Goal: Transaction & Acquisition: Purchase product/service

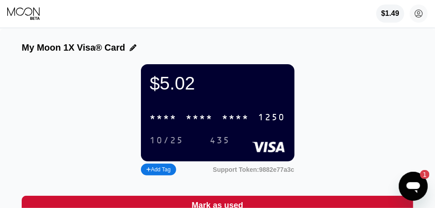
click at [263, 2] on div "$1.49 femimalik@yahoo.com  Home Settings Support Careers About Us Log out Priv…" at bounding box center [217, 13] width 435 height 27
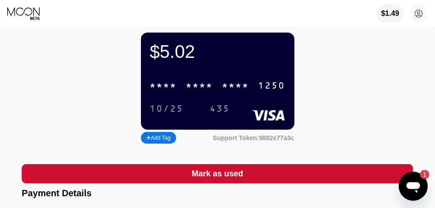
scroll to position [23, 0]
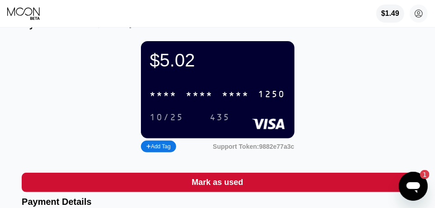
click at [162, 150] on div "Add Tag" at bounding box center [158, 146] width 24 height 6
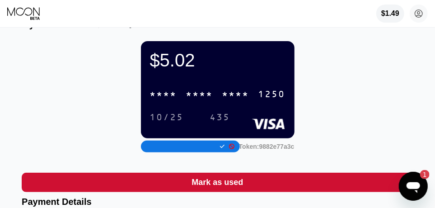
click at [371, 100] on div "$5.02 * * * * * * * * * * * * 1250 10/25 435 Support Token: 9882e77a3c" at bounding box center [218, 97] width 392 height 113
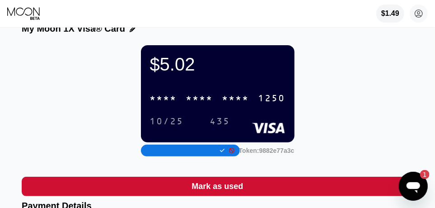
scroll to position [0, 0]
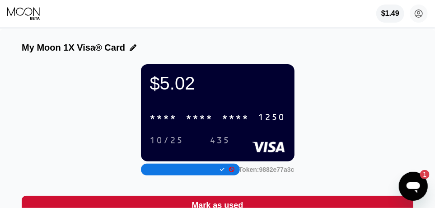
click at [28, 10] on icon at bounding box center [24, 14] width 34 height 14
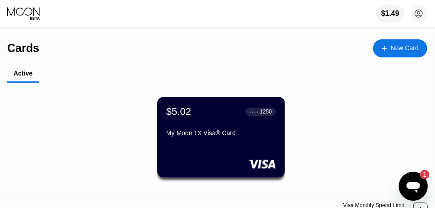
click at [395, 47] on div "New Card" at bounding box center [405, 48] width 28 height 8
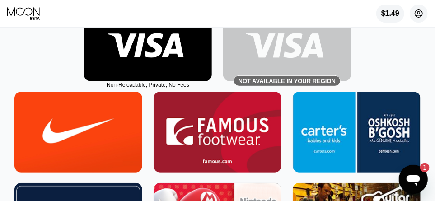
click at [419, 12] on circle at bounding box center [419, 14] width 18 height 18
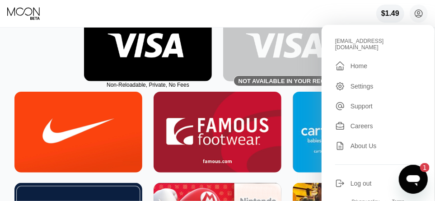
click at [56, 80] on div "Non-Reloadable, Private, No Fees Not available in your region" at bounding box center [217, 40] width 415 height 81
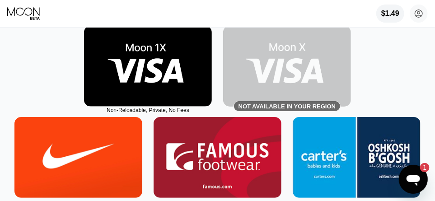
scroll to position [80, 0]
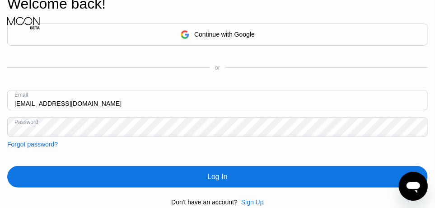
click at [218, 178] on div "Log In" at bounding box center [217, 176] width 20 height 9
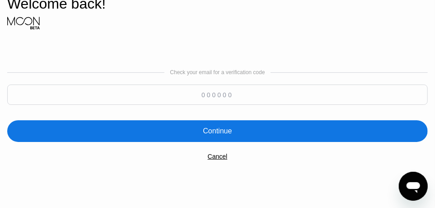
click at [211, 98] on input at bounding box center [217, 94] width 421 height 20
paste input "659133"
type input "659133"
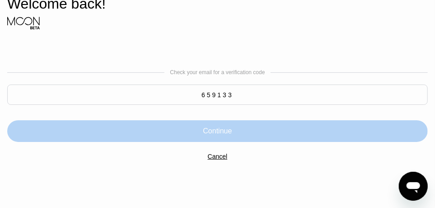
click at [216, 135] on div "Continue" at bounding box center [217, 131] width 29 height 9
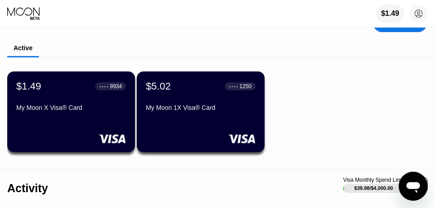
scroll to position [33, 0]
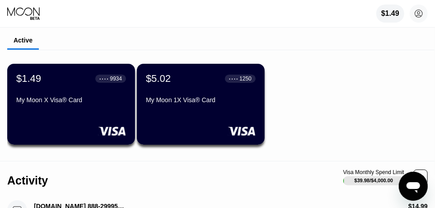
click at [193, 107] on div "My Moon 1X Visa® Card" at bounding box center [201, 101] width 110 height 11
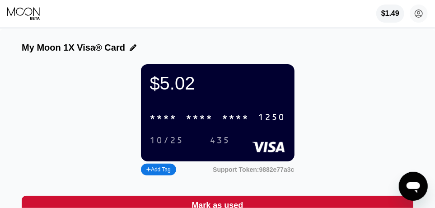
click at [188, 123] on div "* * * *" at bounding box center [199, 118] width 27 height 10
click at [419, 15] on circle at bounding box center [419, 14] width 18 height 18
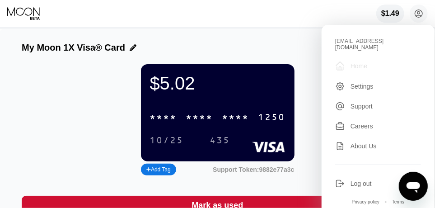
click at [356, 62] on div "Home" at bounding box center [359, 65] width 17 height 7
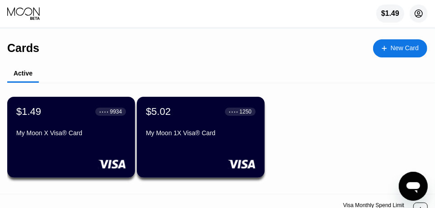
click at [420, 14] on icon at bounding box center [419, 13] width 5 height 5
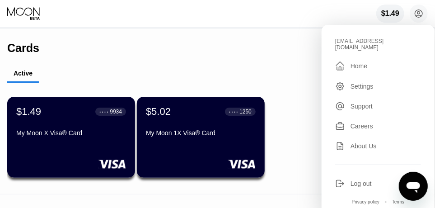
click at [258, 36] on div "Cards New Card" at bounding box center [217, 45] width 420 height 32
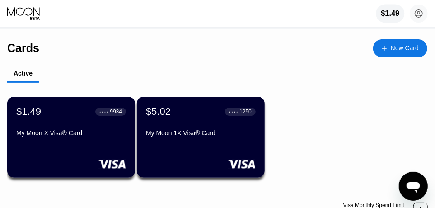
click at [389, 14] on div "$1.49" at bounding box center [390, 13] width 19 height 8
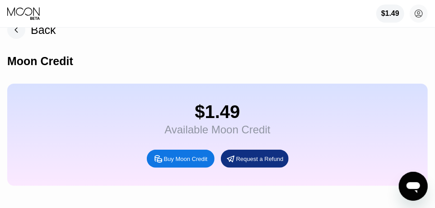
scroll to position [15, 0]
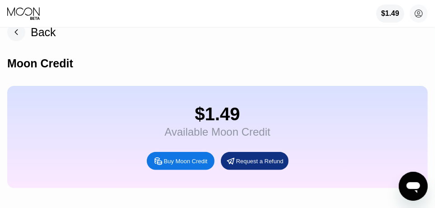
click at [430, 42] on div "Back Moon Credit $1.49 Available Moon Credit Buy Moon Credit Request a Refund M…" at bounding box center [217, 154] width 435 height 280
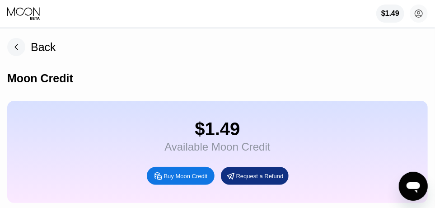
click at [4, 98] on div "Back Moon Credit $1.49 Available Moon Credit Buy Moon Credit Request a Refund M…" at bounding box center [217, 169] width 435 height 280
click at [16, 6] on div "$1.49 [EMAIL_ADDRESS][DOMAIN_NAME]  Home Settings Support Careers About Us Log…" at bounding box center [217, 13] width 435 height 27
click at [19, 11] on icon at bounding box center [24, 14] width 34 height 14
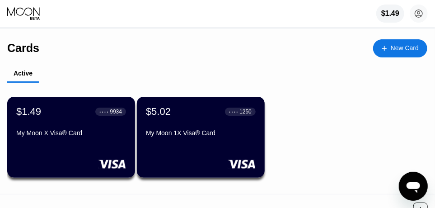
click at [19, 11] on icon at bounding box center [24, 14] width 34 height 14
click at [95, 136] on div "My Moon X Visa® Card" at bounding box center [71, 132] width 110 height 7
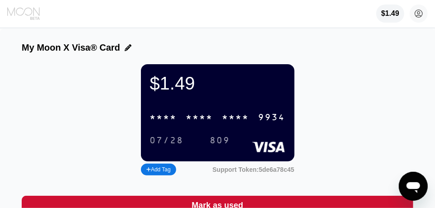
click at [27, 8] on icon at bounding box center [24, 14] width 34 height 14
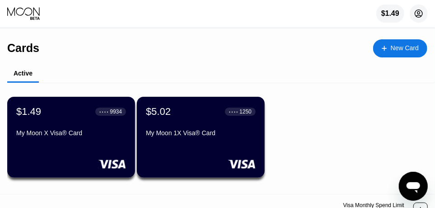
click at [417, 15] on circle at bounding box center [419, 14] width 18 height 18
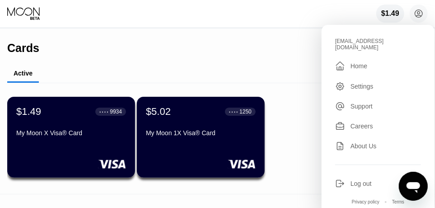
click at [235, 50] on div "Cards New Card" at bounding box center [217, 45] width 420 height 32
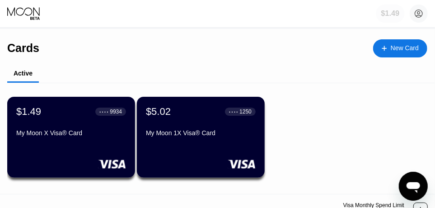
click at [389, 16] on div "$1.49" at bounding box center [390, 13] width 19 height 8
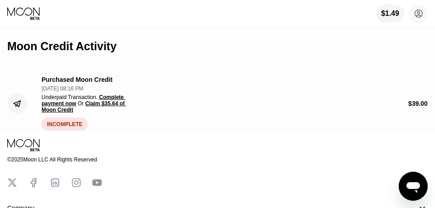
scroll to position [182, 0]
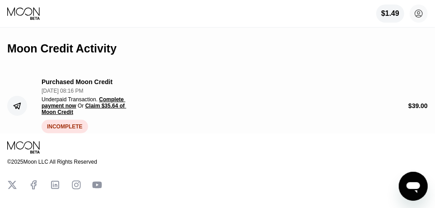
click at [111, 109] on span "Complete payment now" at bounding box center [84, 102] width 84 height 13
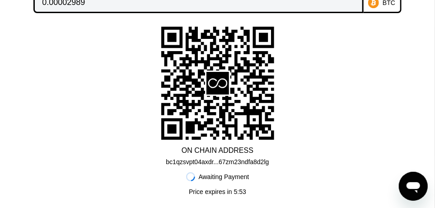
scroll to position [0, 0]
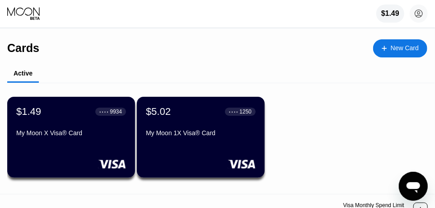
click at [408, 48] on div "New Card" at bounding box center [405, 48] width 28 height 8
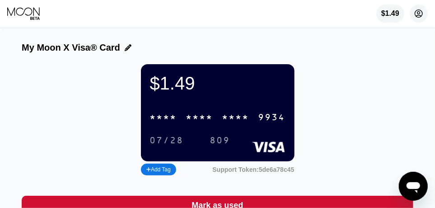
click at [418, 14] on icon at bounding box center [419, 13] width 5 height 5
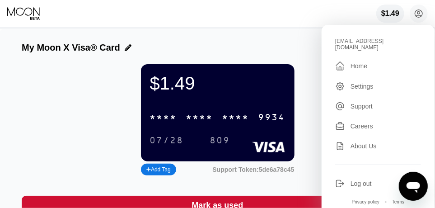
click at [363, 41] on div "[EMAIL_ADDRESS][DOMAIN_NAME]" at bounding box center [378, 44] width 86 height 13
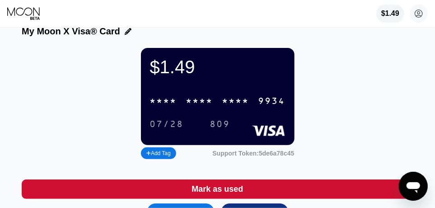
scroll to position [5, 0]
